Goal: Task Accomplishment & Management: Manage account settings

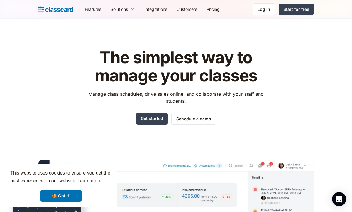
click at [270, 15] on nav "Features Resources Blog The latest industry news, updates and info. Customer st…" at bounding box center [197, 9] width 234 height 13
click at [267, 11] on div "Log in" at bounding box center [263, 9] width 13 height 6
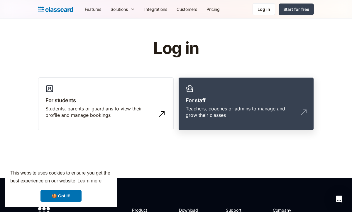
click at [223, 111] on div "Teachers, coaches or admins to manage and grow their classes" at bounding box center [240, 112] width 109 height 13
